Goal: Use online tool/utility: Use online tool/utility

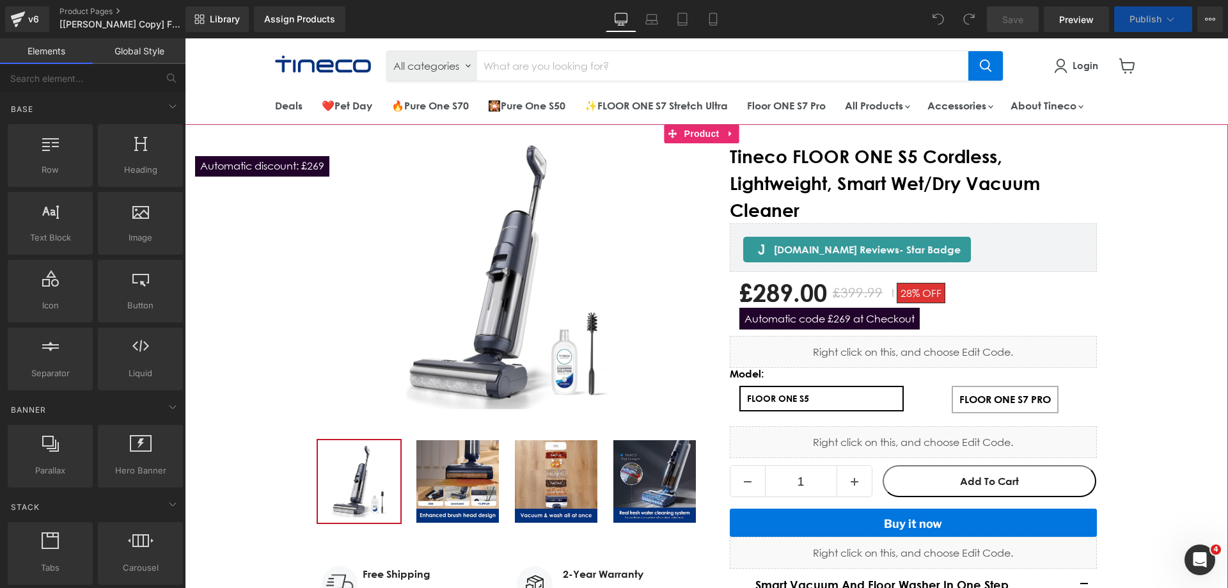
click at [1135, 161] on div "New Release (P) Image" at bounding box center [706, 468] width 1043 height 686
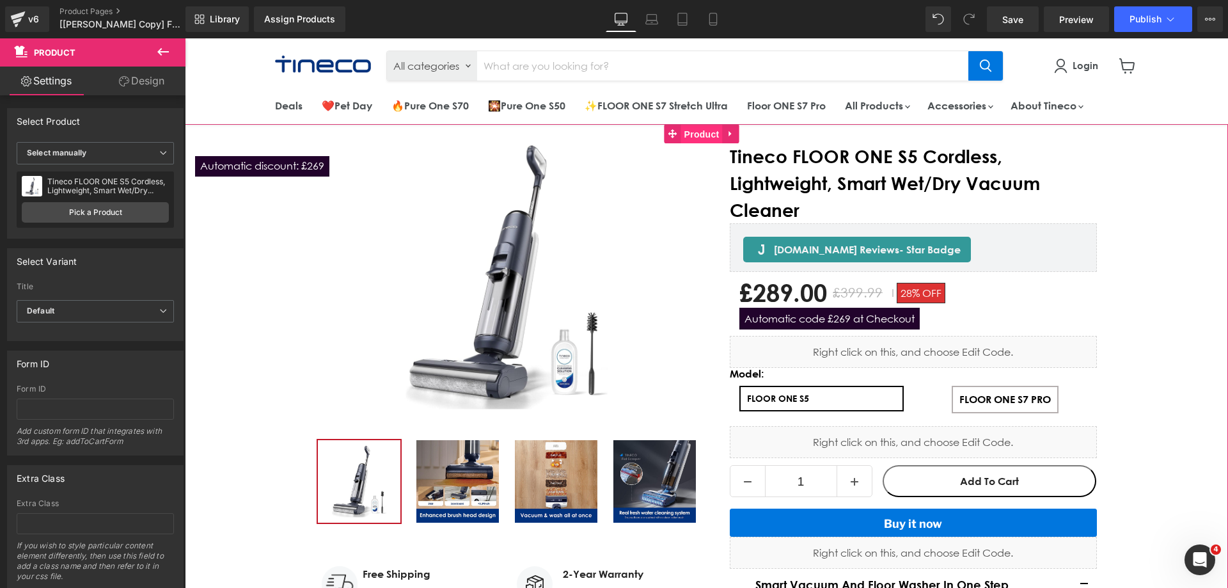
click at [686, 138] on span "Product" at bounding box center [702, 134] width 42 height 19
click at [729, 132] on icon "Main content" at bounding box center [730, 134] width 3 height 6
click at [253, 134] on div "New Release (P) Image" at bounding box center [706, 468] width 1043 height 686
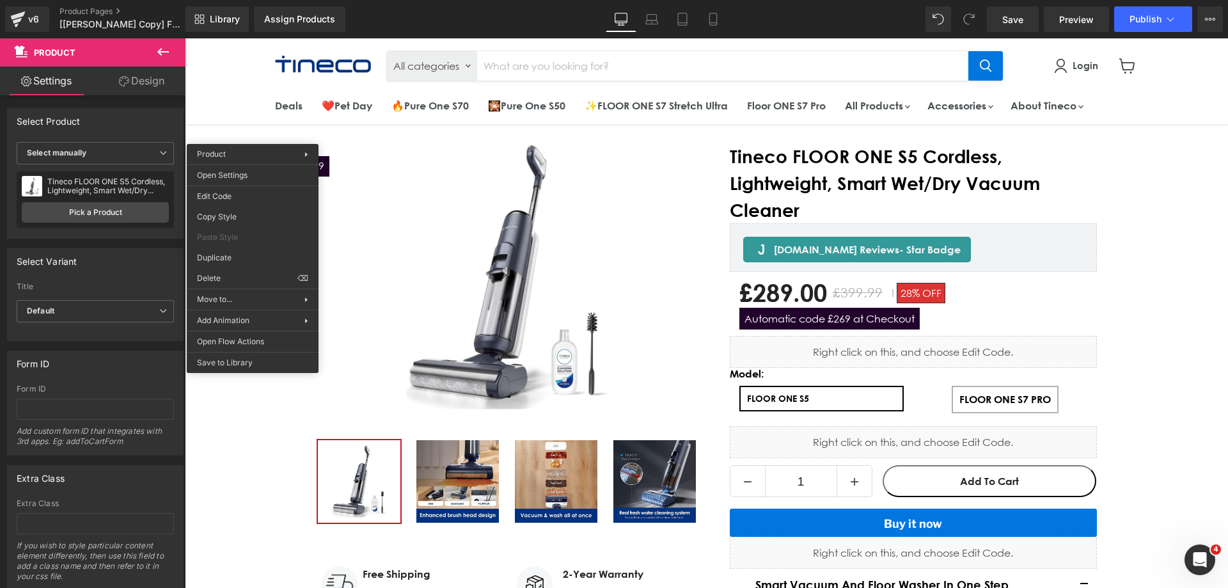
click at [265, 127] on div "New Release (P) Image" at bounding box center [706, 468] width 1043 height 686
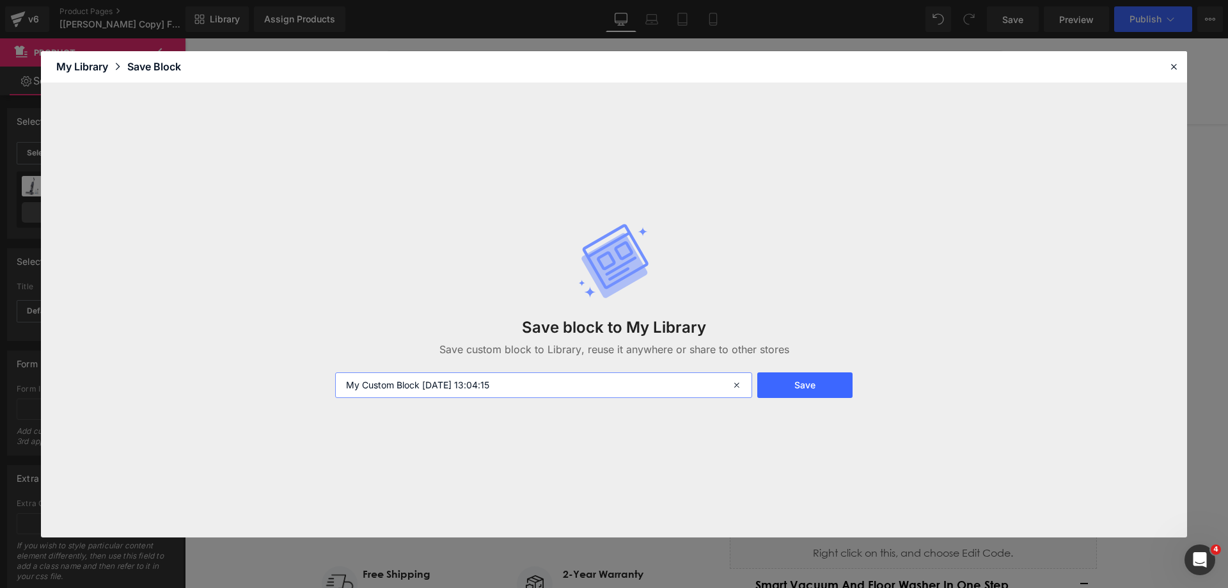
click at [393, 383] on input "My Custom Block [DATE] 13:04:15" at bounding box center [543, 385] width 417 height 26
type input "GemPages Product section"
click at [816, 375] on button "Save" at bounding box center [804, 385] width 95 height 26
